Goal: Task Accomplishment & Management: Complete application form

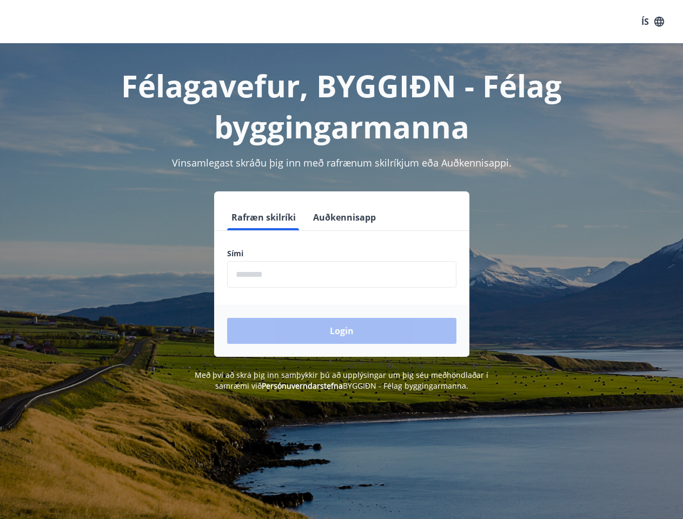
click at [341, 260] on div "Sími ​" at bounding box center [341, 267] width 229 height 39
click at [653, 22] on button "ÍS" at bounding box center [652, 21] width 35 height 19
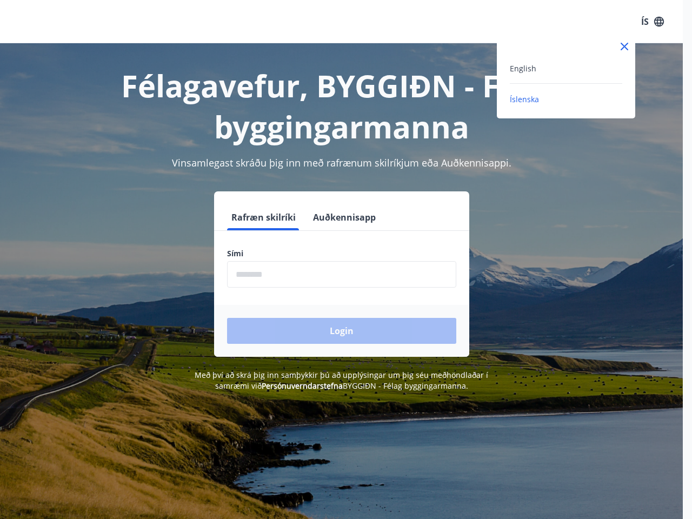
click at [263, 217] on div at bounding box center [346, 259] width 692 height 519
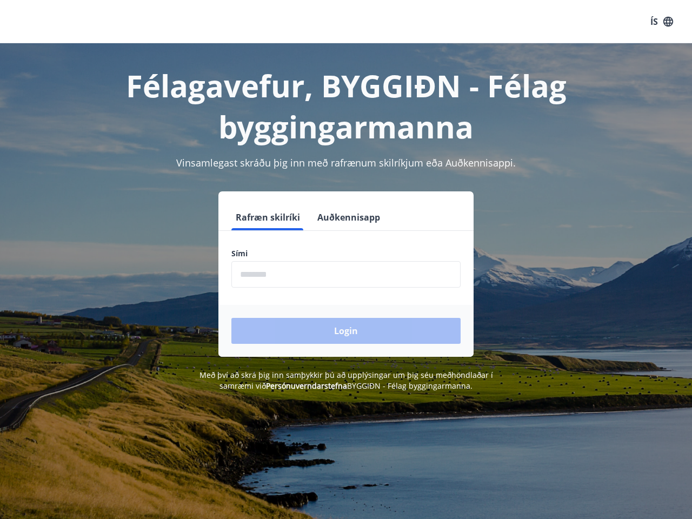
click at [343, 217] on button "Auðkennisapp" at bounding box center [348, 217] width 71 height 26
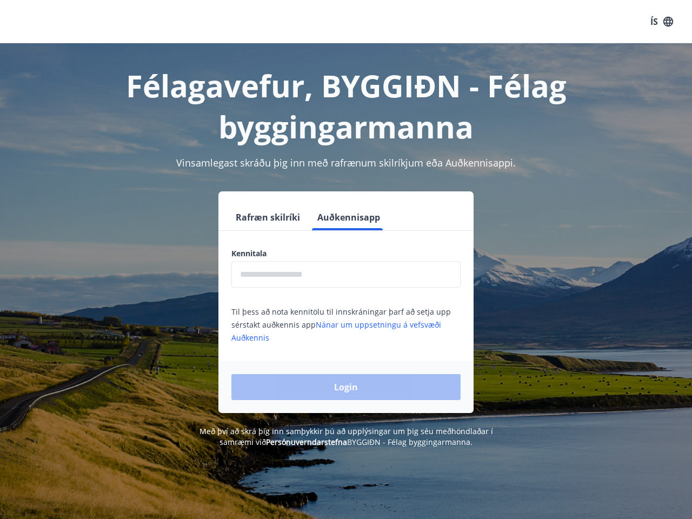
click at [342, 274] on input "text" at bounding box center [345, 274] width 229 height 26
